Goal: Entertainment & Leisure: Consume media (video, audio)

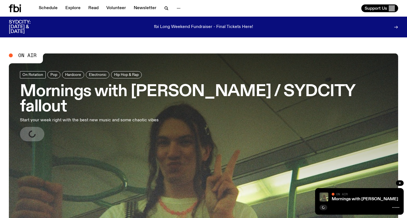
scroll to position [56, 0]
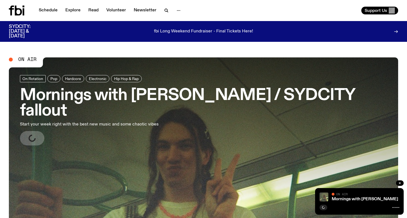
click at [341, 201] on div "Mornings with Jim Kretschmer / SYDCITY fallout Mornings with Jim Kretschmer / S…" at bounding box center [359, 201] width 89 height 27
click at [341, 199] on link "Mornings with [PERSON_NAME] / SYDCITY fallout" at bounding box center [383, 199] width 103 height 4
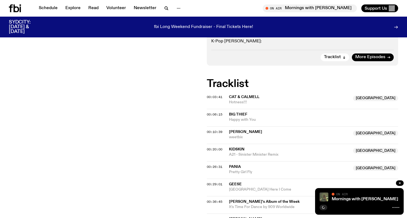
scroll to position [192, 0]
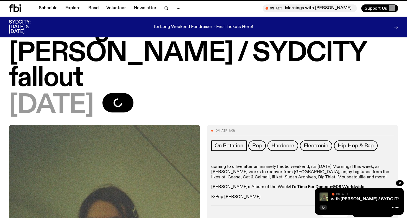
scroll to position [192, 0]
